Goal: Entertainment & Leisure: Consume media (video, audio)

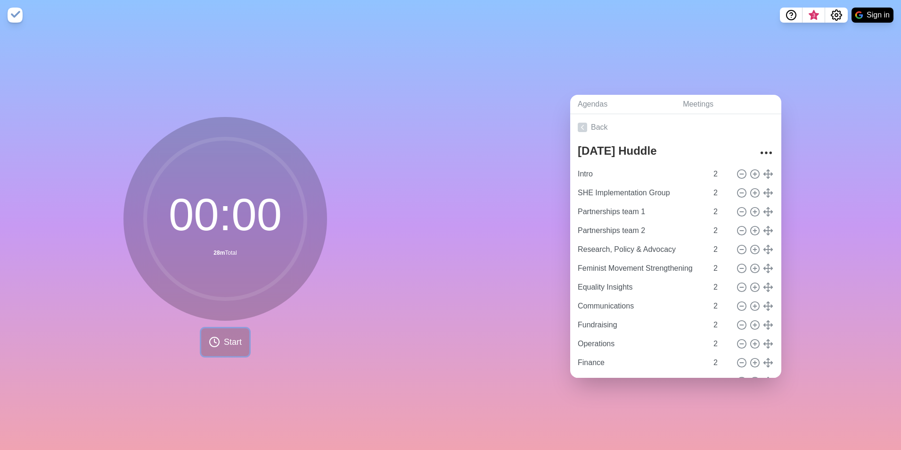
click at [224, 341] on span "Start" at bounding box center [233, 342] width 18 height 13
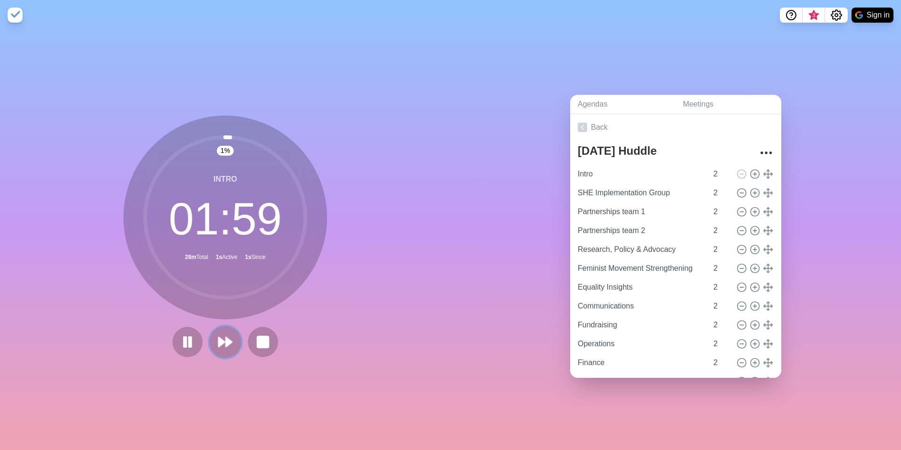
click at [226, 339] on polygon at bounding box center [229, 341] width 6 height 9
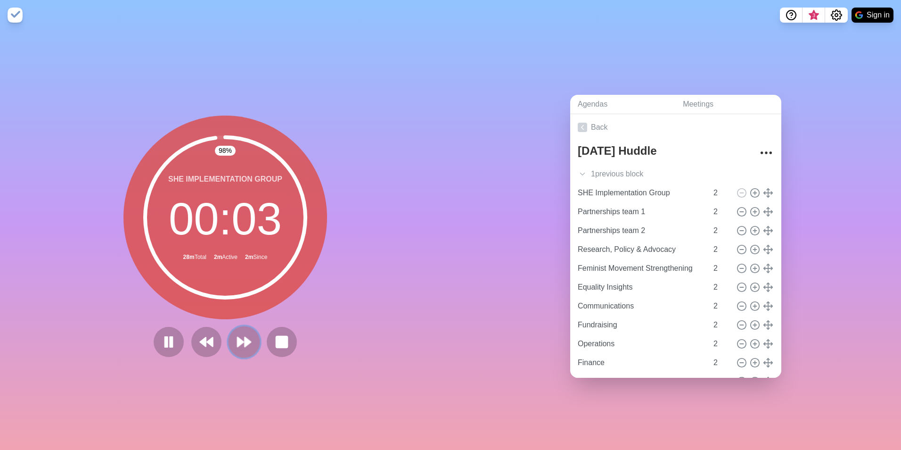
click at [239, 337] on polygon at bounding box center [241, 341] width 6 height 9
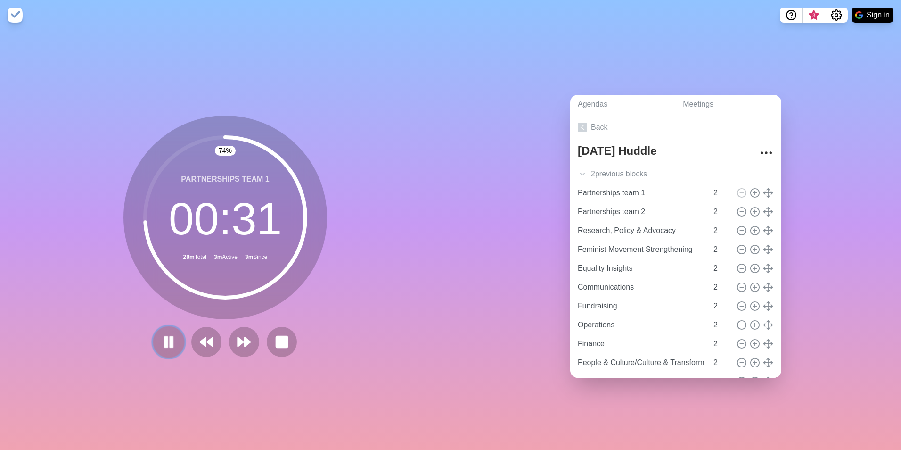
click at [165, 342] on icon at bounding box center [169, 342] width 16 height 16
click at [239, 338] on polygon at bounding box center [241, 341] width 6 height 9
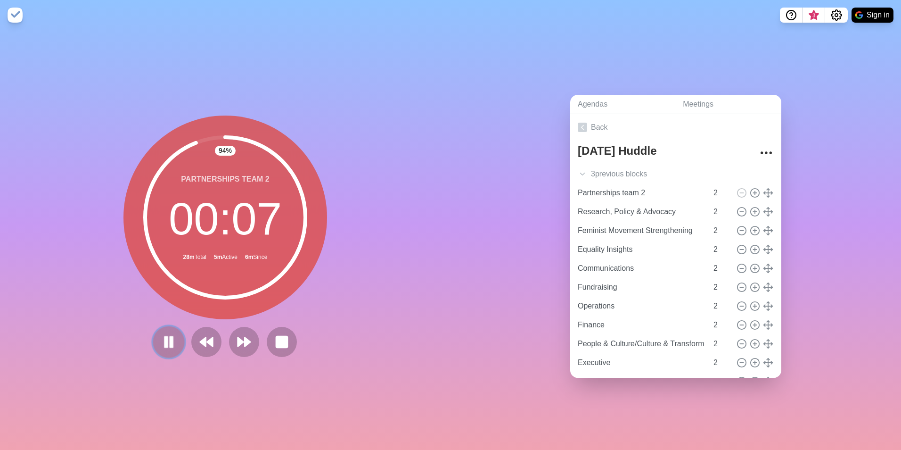
click at [165, 336] on rect at bounding box center [166, 341] width 3 height 10
click at [238, 337] on polygon at bounding box center [241, 341] width 6 height 9
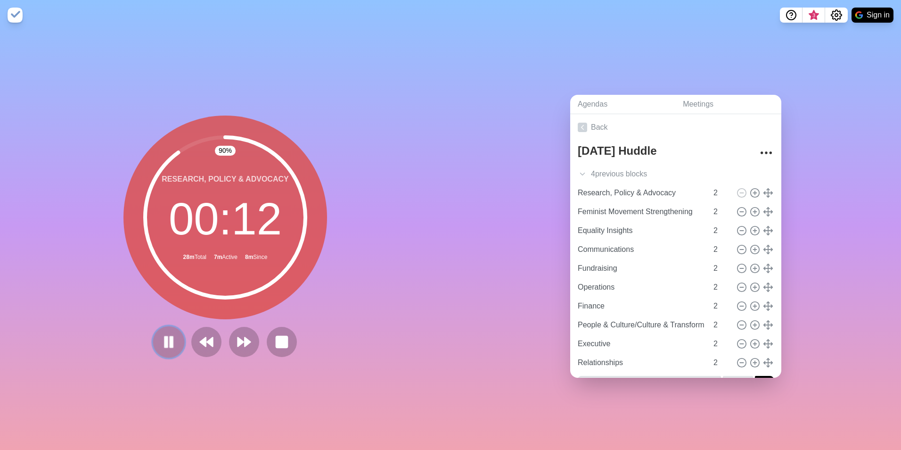
click at [165, 336] on rect at bounding box center [166, 341] width 3 height 10
click at [238, 337] on polygon at bounding box center [241, 341] width 6 height 9
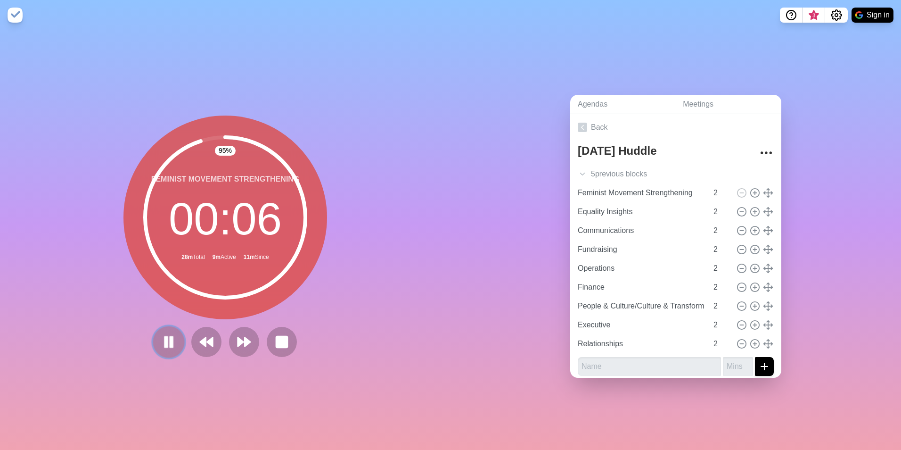
click at [165, 338] on icon at bounding box center [169, 342] width 16 height 16
click at [239, 337] on polygon at bounding box center [241, 341] width 6 height 9
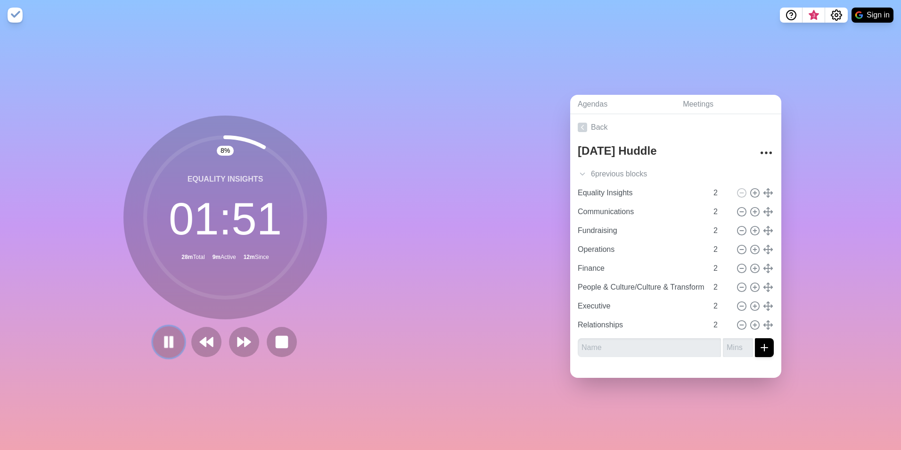
click at [165, 335] on icon at bounding box center [169, 342] width 16 height 16
click at [167, 335] on icon at bounding box center [169, 342] width 16 height 16
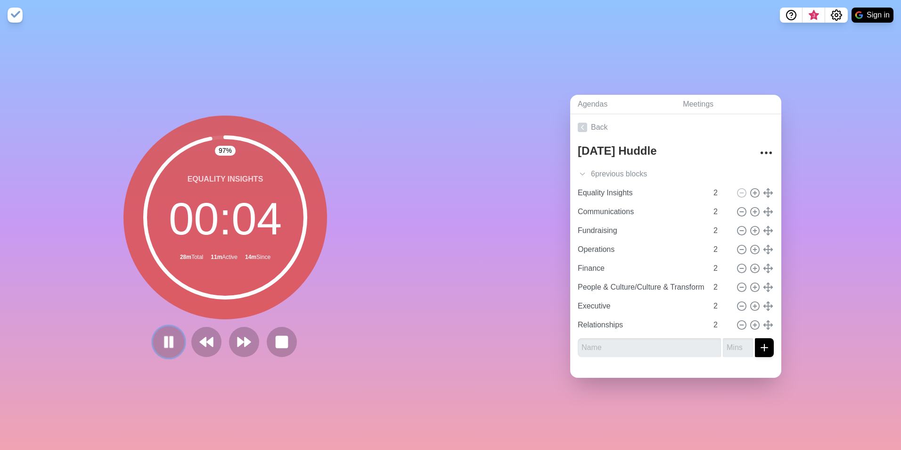
click at [165, 338] on rect at bounding box center [166, 341] width 3 height 10
click at [246, 337] on polygon at bounding box center [248, 341] width 6 height 9
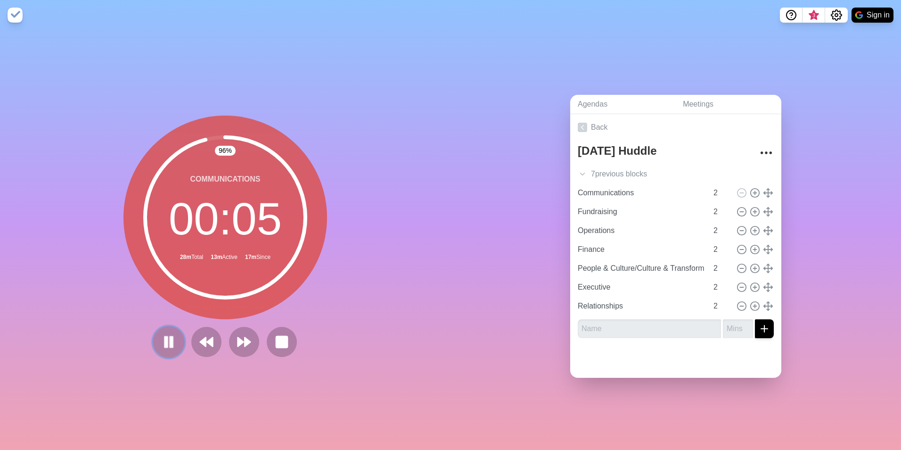
click at [165, 337] on rect at bounding box center [166, 341] width 3 height 10
click at [238, 338] on polygon at bounding box center [241, 341] width 6 height 9
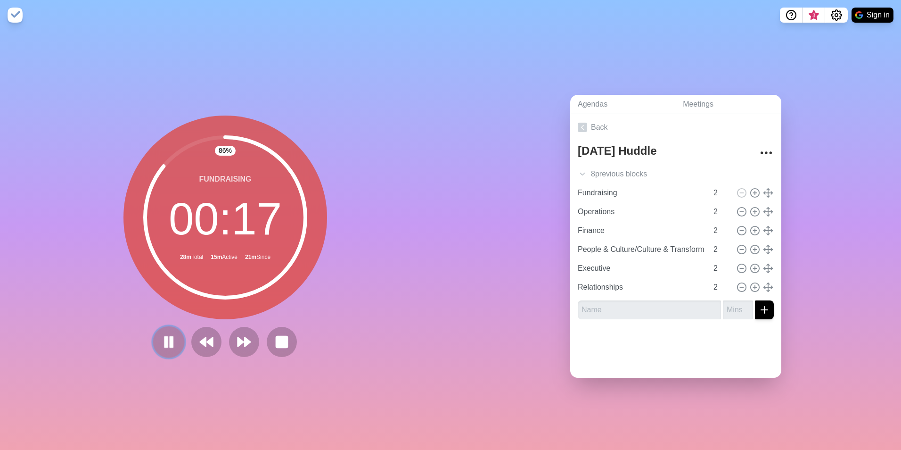
click at [165, 337] on rect at bounding box center [166, 341] width 3 height 10
click at [239, 336] on icon at bounding box center [244, 342] width 16 height 16
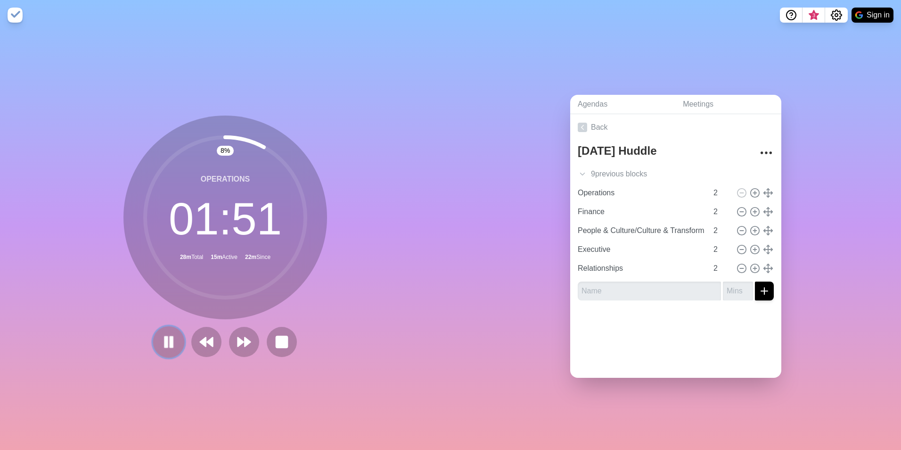
click at [170, 336] on rect at bounding box center [171, 341] width 3 height 10
click at [167, 343] on icon at bounding box center [169, 342] width 16 height 16
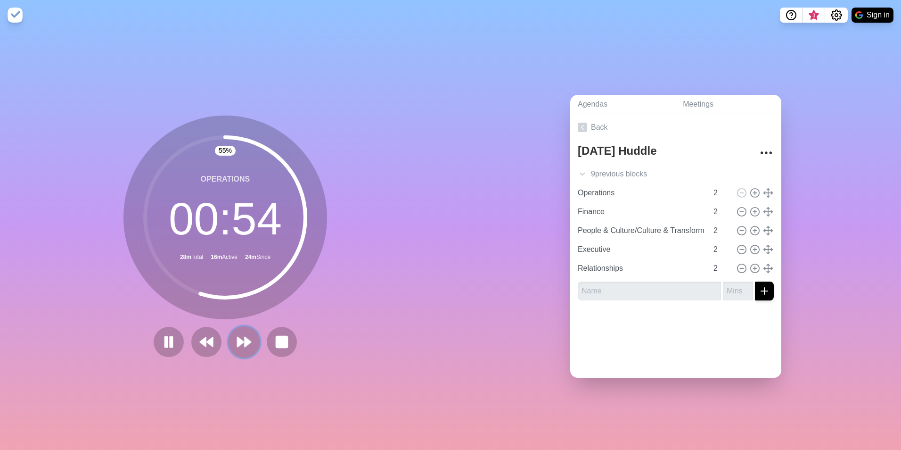
click at [238, 338] on polygon at bounding box center [241, 341] width 6 height 9
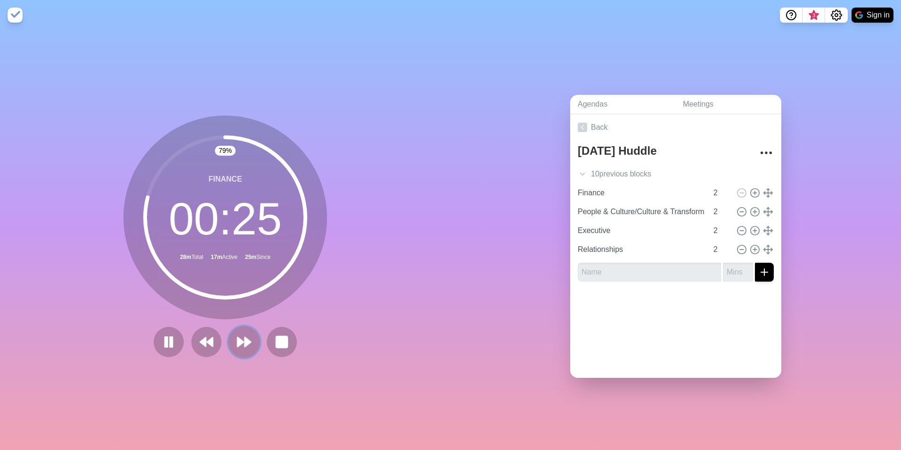
click at [245, 337] on polygon at bounding box center [248, 341] width 6 height 9
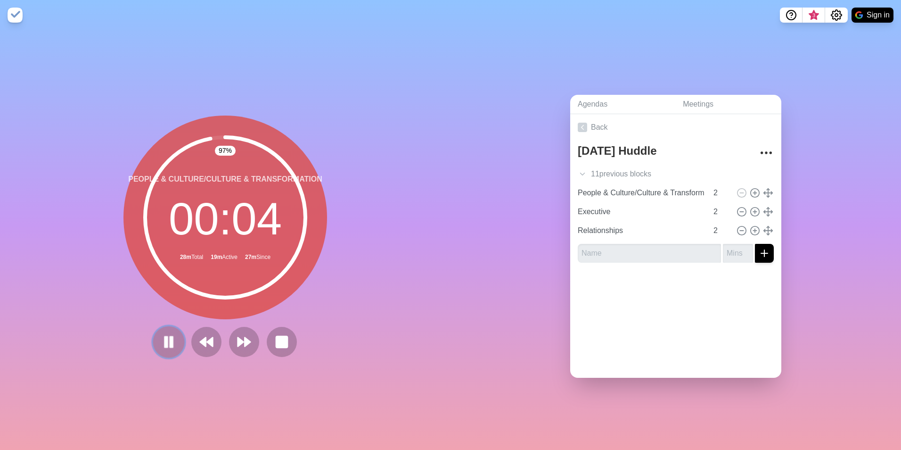
click at [161, 338] on icon at bounding box center [169, 342] width 16 height 16
click at [245, 337] on polygon at bounding box center [248, 341] width 6 height 9
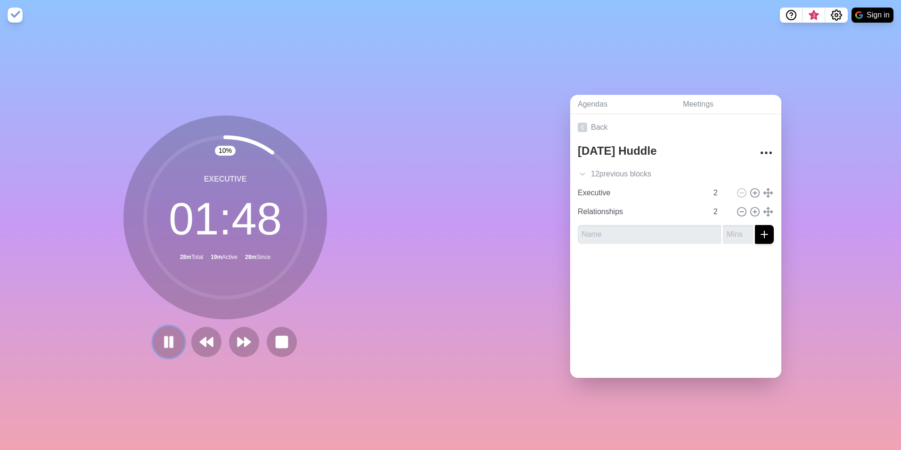
click at [165, 338] on rect at bounding box center [166, 341] width 3 height 10
click at [239, 336] on icon at bounding box center [244, 342] width 16 height 16
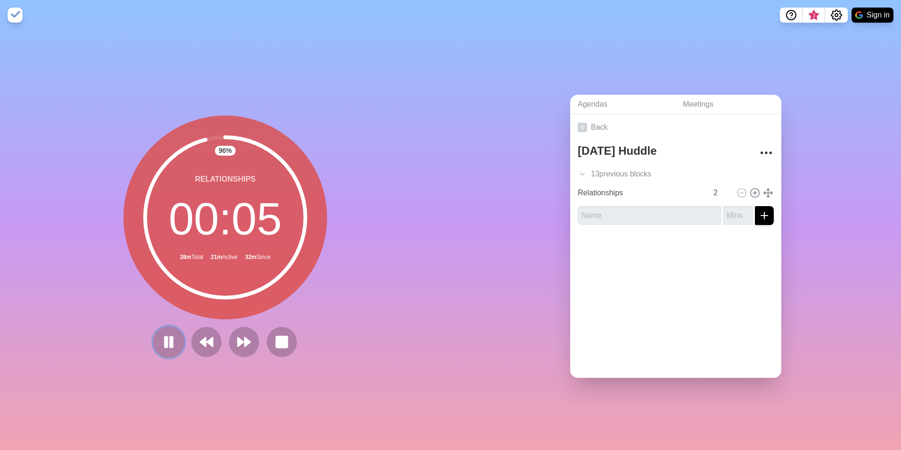
click at [170, 336] on rect at bounding box center [171, 341] width 3 height 10
